Goal: Check status: Check status

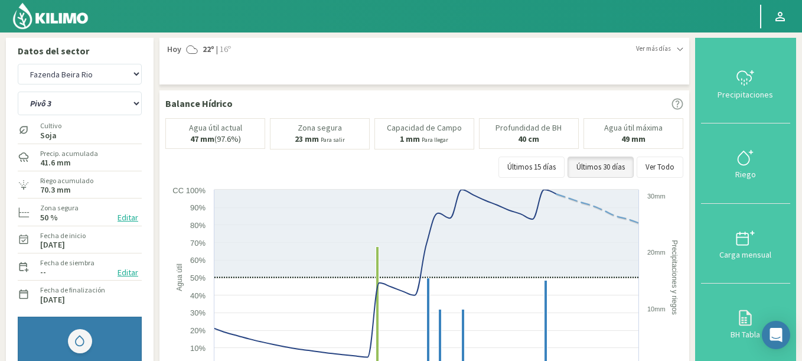
select select "104: Object"
select select "3: Object"
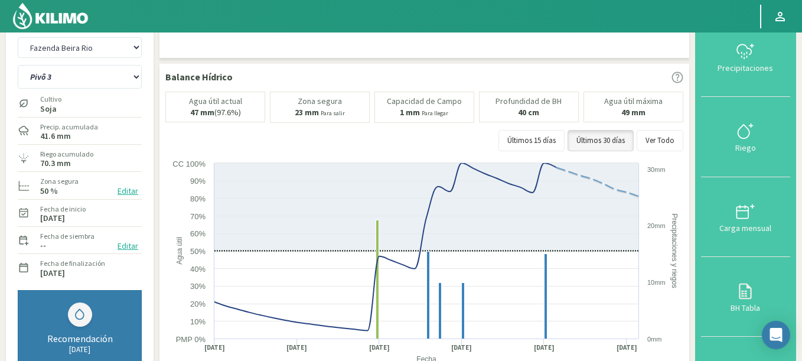
scroll to position [27, 0]
click at [18, 37] on select "Agr. Huertos de Chocalan Agrícola Bakia Agrícola [GEOGRAPHIC_DATA] - IC Agrícol…" at bounding box center [80, 47] width 124 height 21
select select "402: Object"
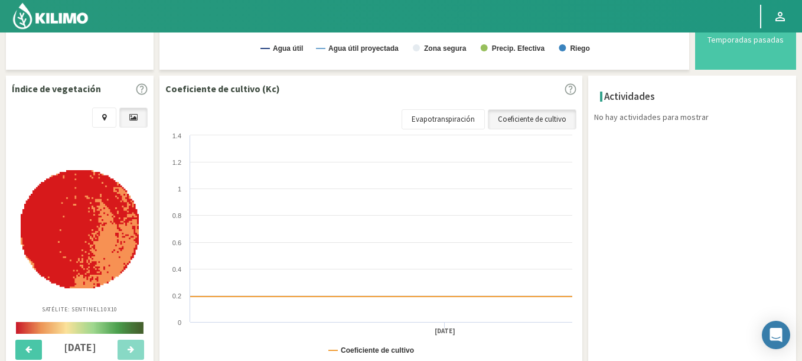
scroll to position [405, 0]
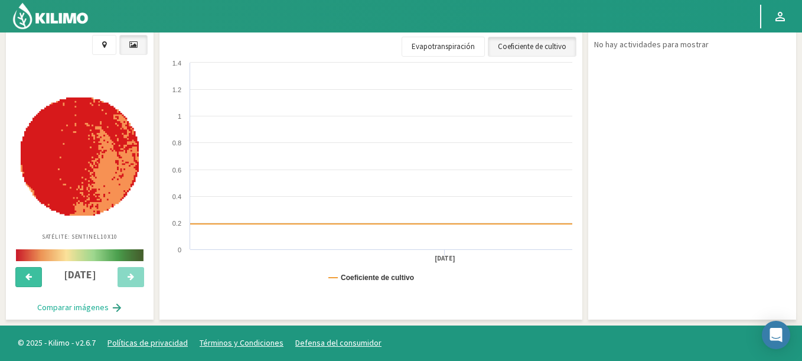
click at [21, 278] on button at bounding box center [28, 277] width 27 height 20
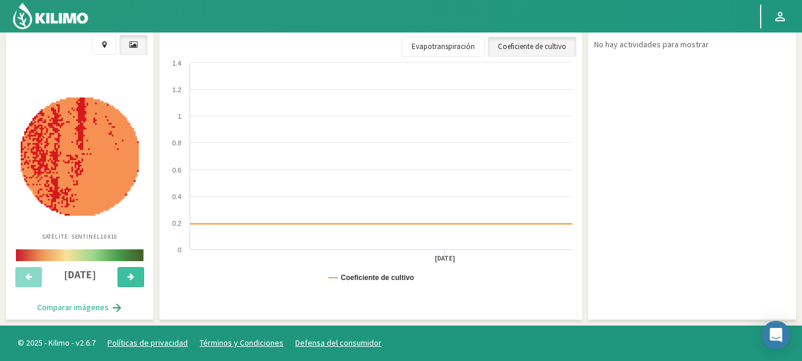
click at [133, 274] on icon at bounding box center [130, 277] width 6 height 8
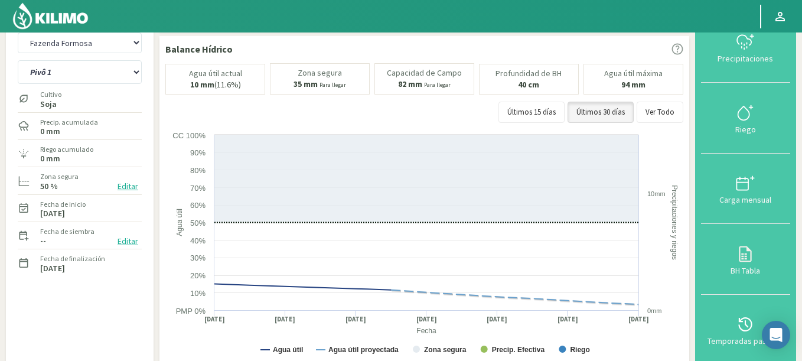
scroll to position [0, 0]
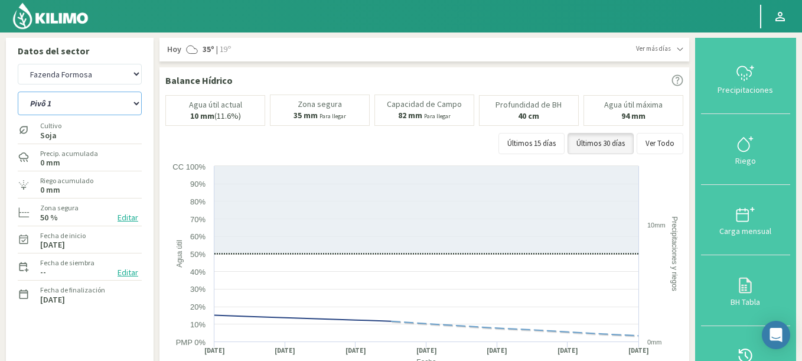
click at [69, 111] on select "Pivô 1 Pivô 2 Pivô 3 Pivô 4" at bounding box center [80, 103] width 124 height 24
click at [18, 91] on select "Pivô 1 Pivô 2 Pivô 3 Pivô 4" at bounding box center [80, 103] width 124 height 24
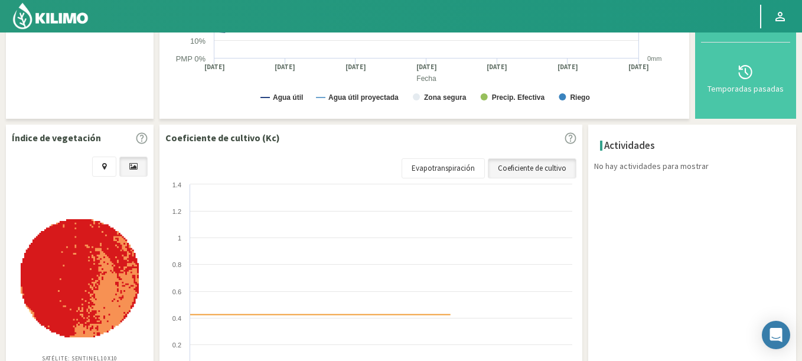
select select "4: Object"
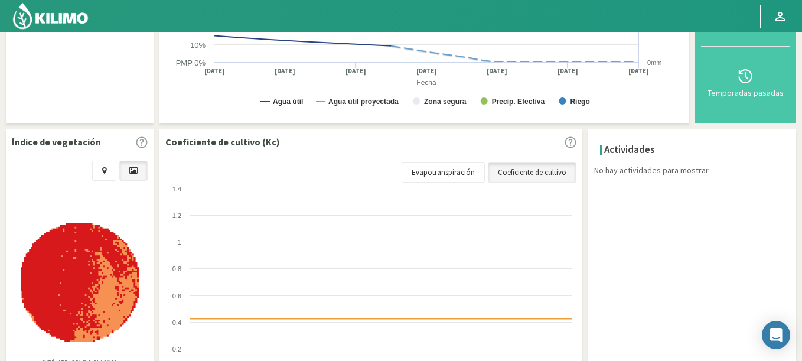
scroll to position [142, 0]
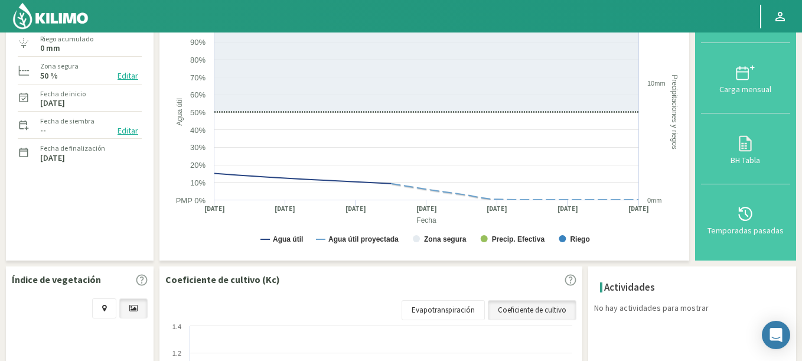
select select "697: Object"
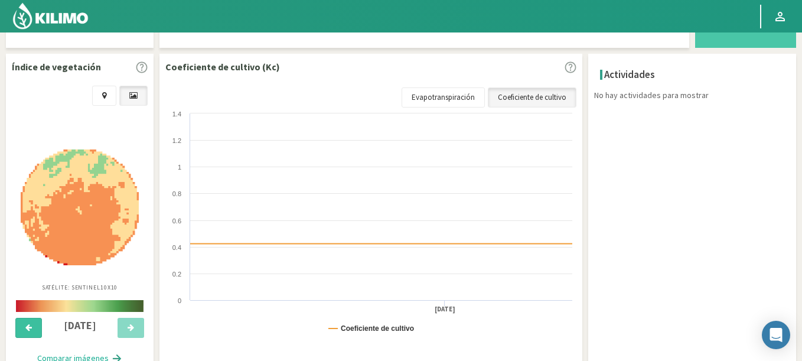
click at [34, 326] on button at bounding box center [28, 328] width 27 height 20
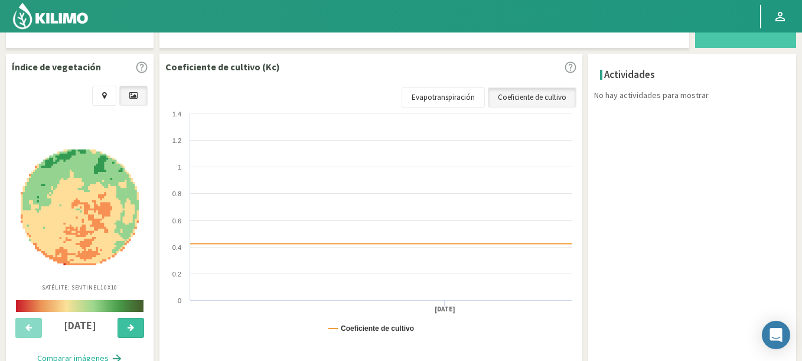
click at [117, 327] on button at bounding box center [130, 328] width 27 height 20
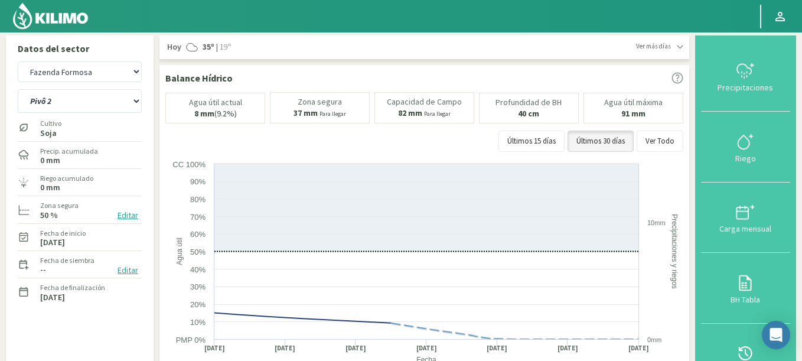
scroll to position [0, 0]
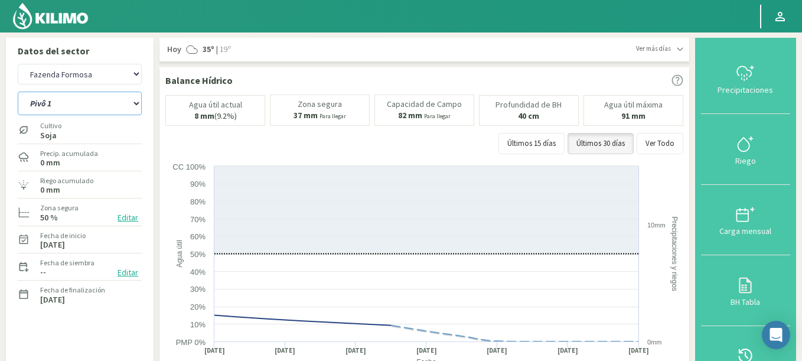
click at [18, 91] on select "Pivô 1 Pivô 2 Pivô 3 Pivô 4" at bounding box center [80, 103] width 124 height 24
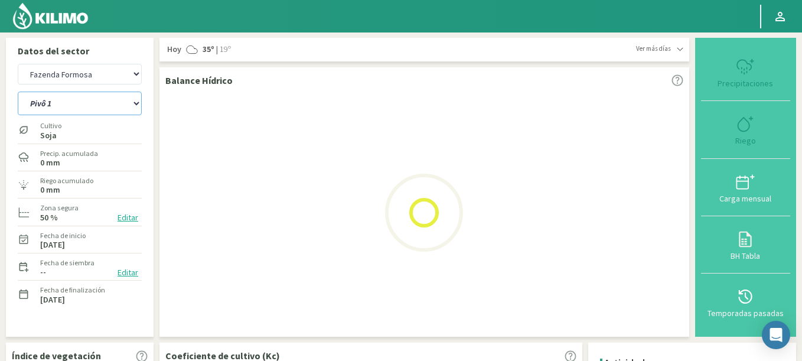
scroll to position [276, 0]
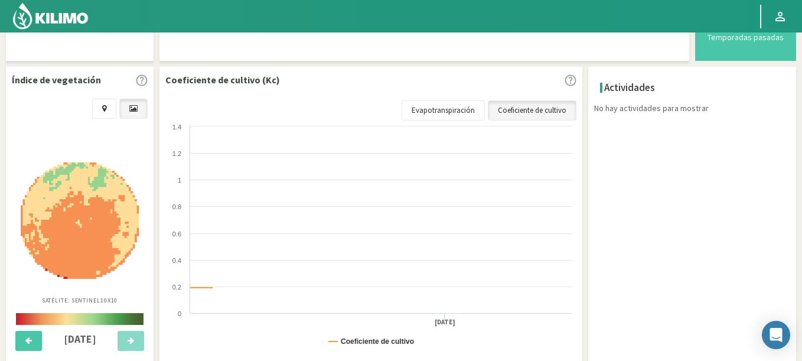
select select "9: Object"
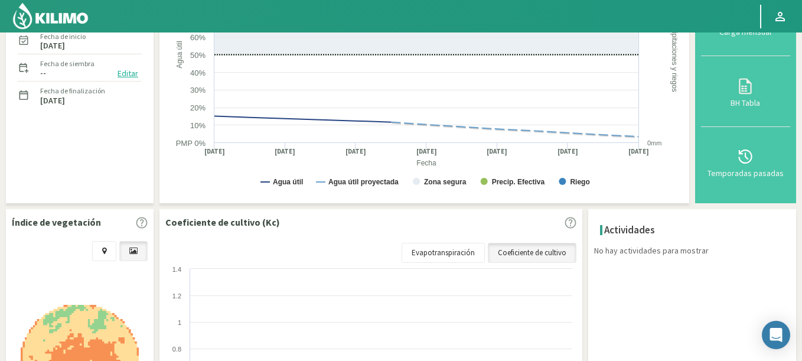
scroll to position [0, 0]
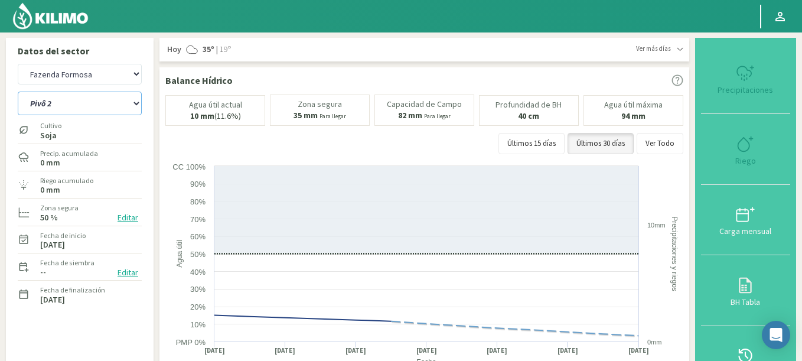
select select "992: Object"
select select "12: Object"
